Goal: Information Seeking & Learning: Learn about a topic

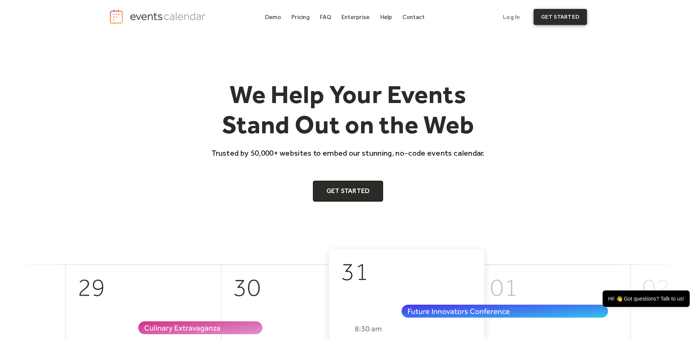
click at [557, 24] on link "get started" at bounding box center [559, 17] width 53 height 16
click at [324, 19] on div "FAQ" at bounding box center [325, 17] width 12 height 4
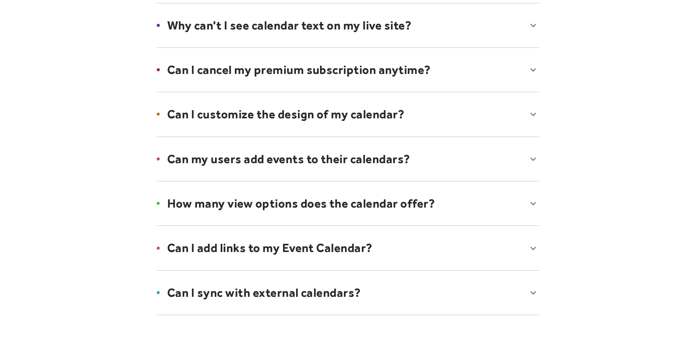
scroll to position [472, 0]
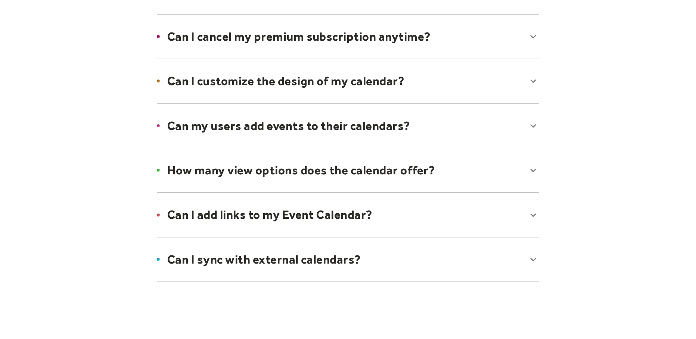
click at [389, 223] on div at bounding box center [347, 215] width 397 height 46
